Goal: Navigation & Orientation: Understand site structure

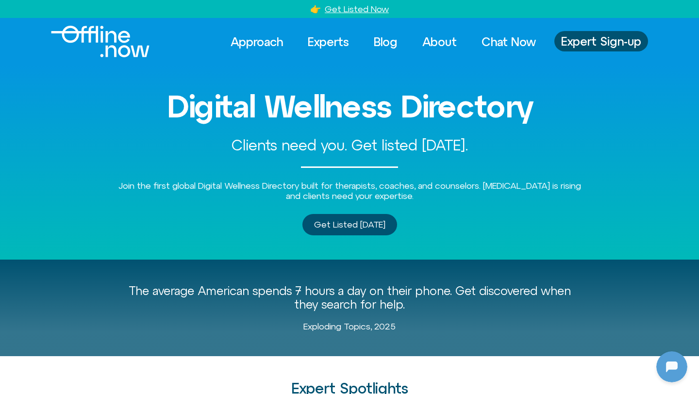
drag, startPoint x: 0, startPoint y: 0, endPoint x: 419, endPoint y: 206, distance: 467.5
click at [419, 206] on div "Digital Wellness Directory Clients need you. Get listed today. Join the first g…" at bounding box center [349, 162] width 553 height 194
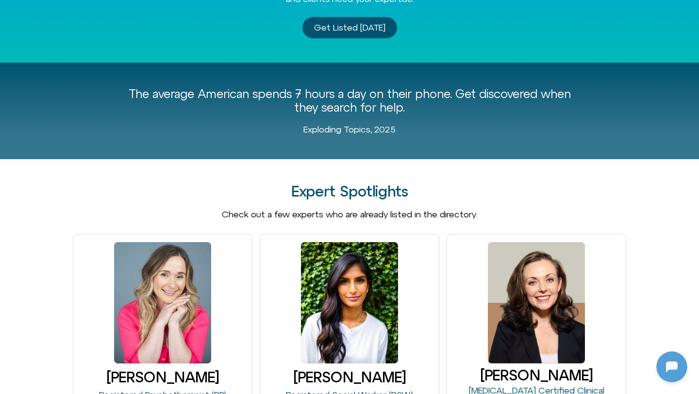
scroll to position [259, 0]
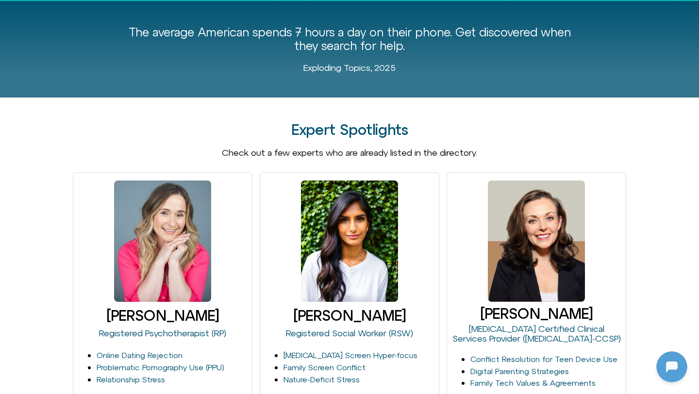
click at [402, 240] on div at bounding box center [349, 241] width 171 height 129
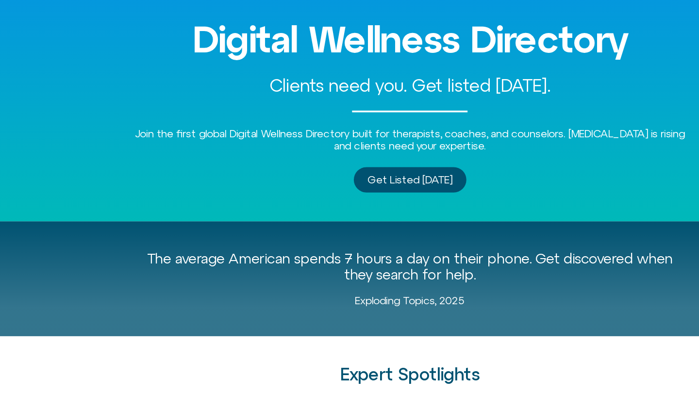
scroll to position [0, 0]
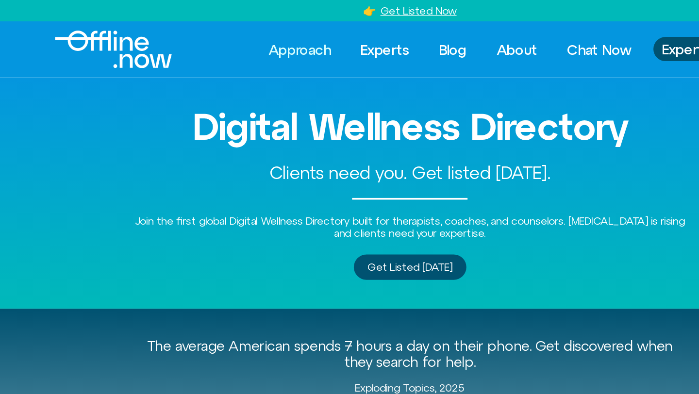
click at [274, 40] on link "Approach" at bounding box center [257, 41] width 70 height 21
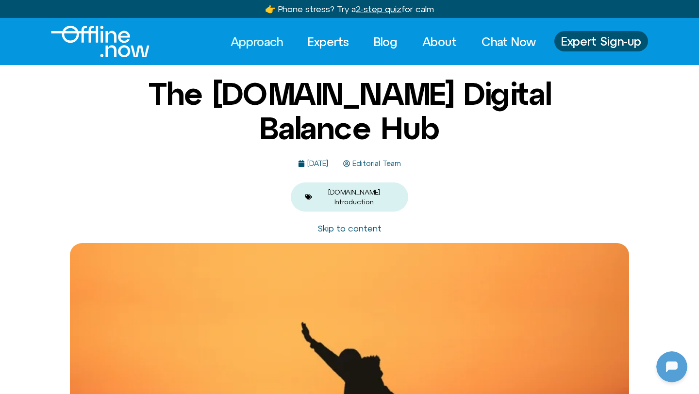
click at [367, 223] on link "Skip to content" at bounding box center [350, 228] width 64 height 10
click at [355, 223] on link "Skip to content" at bounding box center [350, 228] width 64 height 10
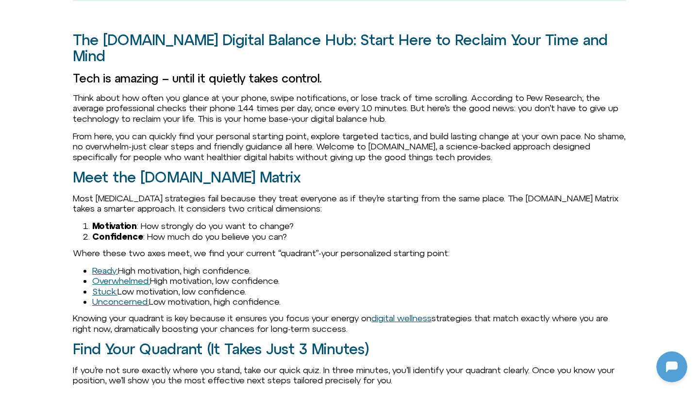
scroll to position [716, 0]
